Goal: Find specific page/section: Find specific page/section

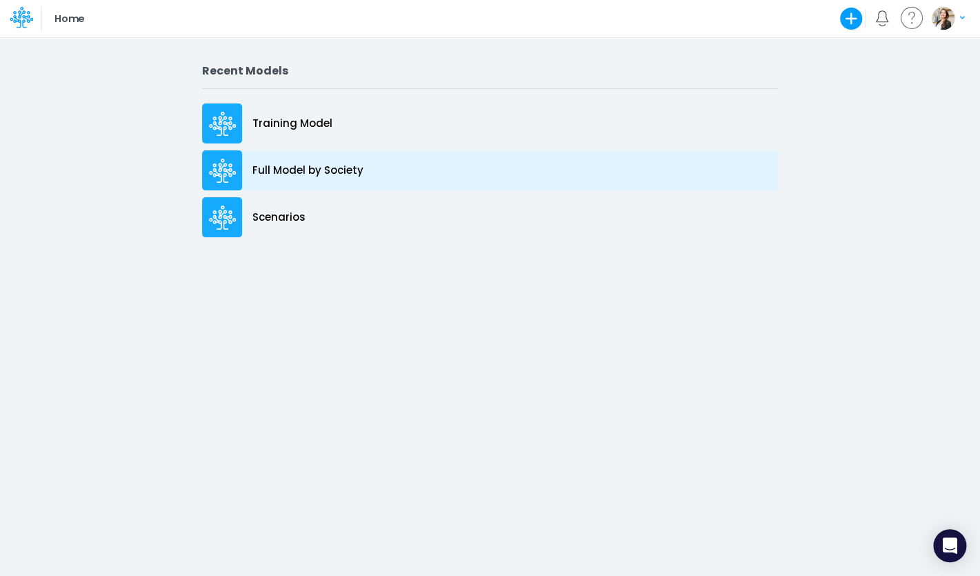
click at [334, 167] on p "Full Model by Society" at bounding box center [307, 171] width 111 height 16
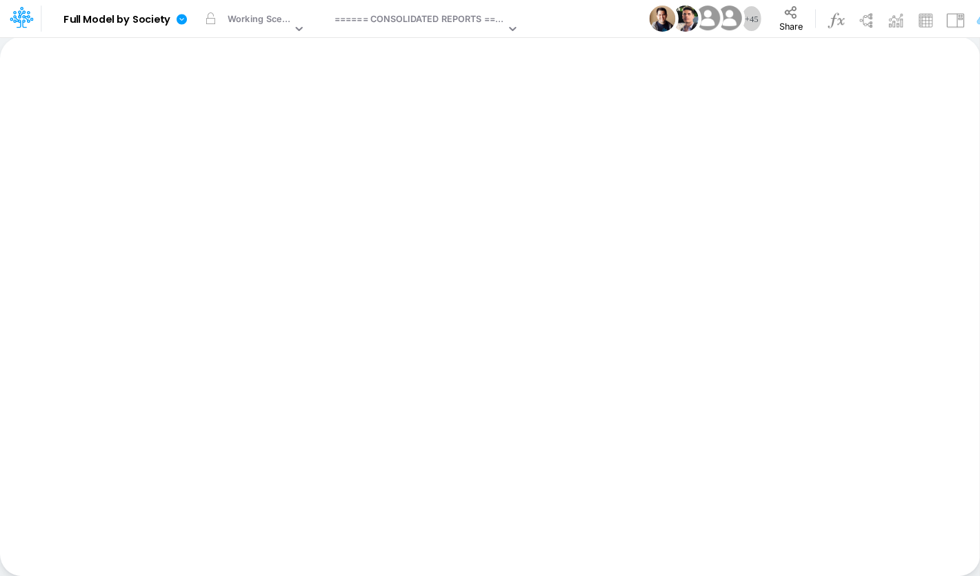
click at [444, 21] on div "====== CONSOLIDATED REPORTS ======" at bounding box center [420, 20] width 171 height 16
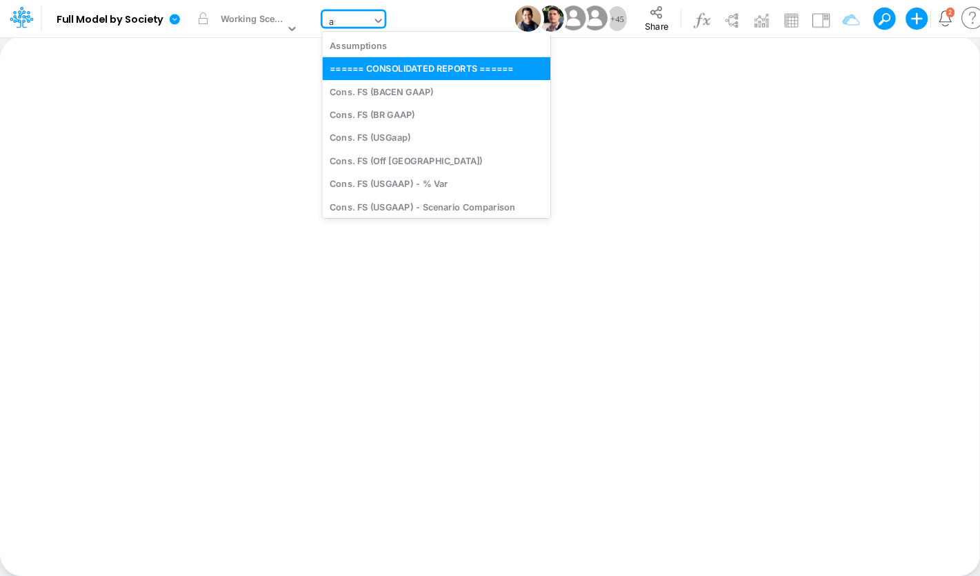
type input "ass"
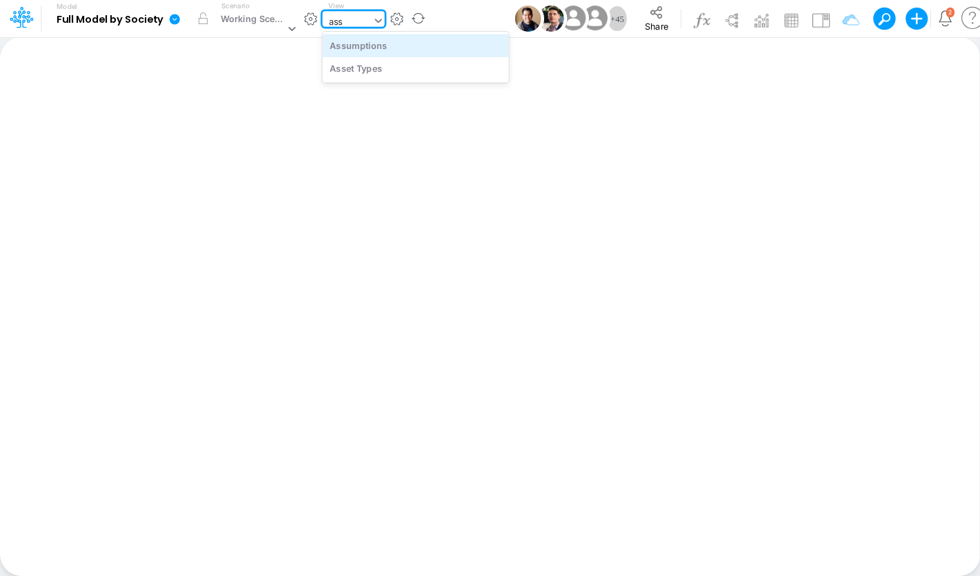
click at [432, 48] on div "Assumptions" at bounding box center [415, 45] width 186 height 23
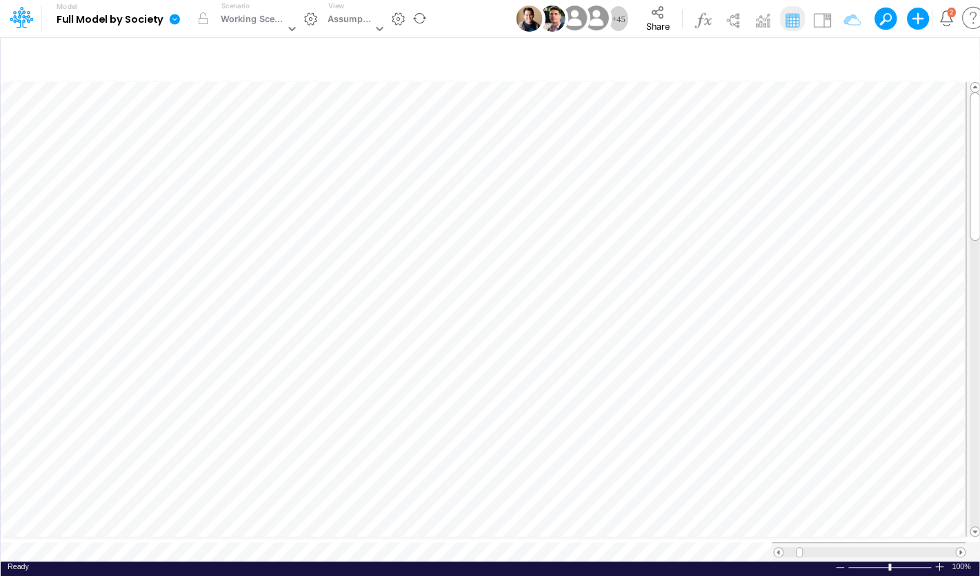
scroll to position [6, 14]
